Goal: Go to known website: Access a specific website the user already knows

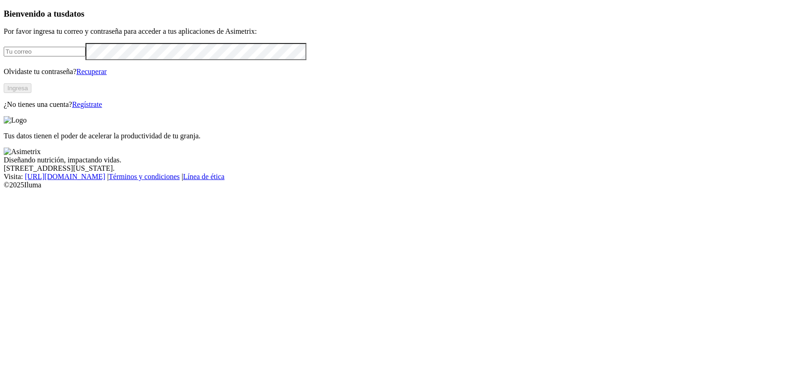
type input "[PERSON_NAME][EMAIL_ADDRESS][DOMAIN_NAME]"
click at [31, 93] on button "Ingresa" at bounding box center [18, 88] width 28 height 10
